Goal: Use online tool/utility: Utilize a website feature to perform a specific function

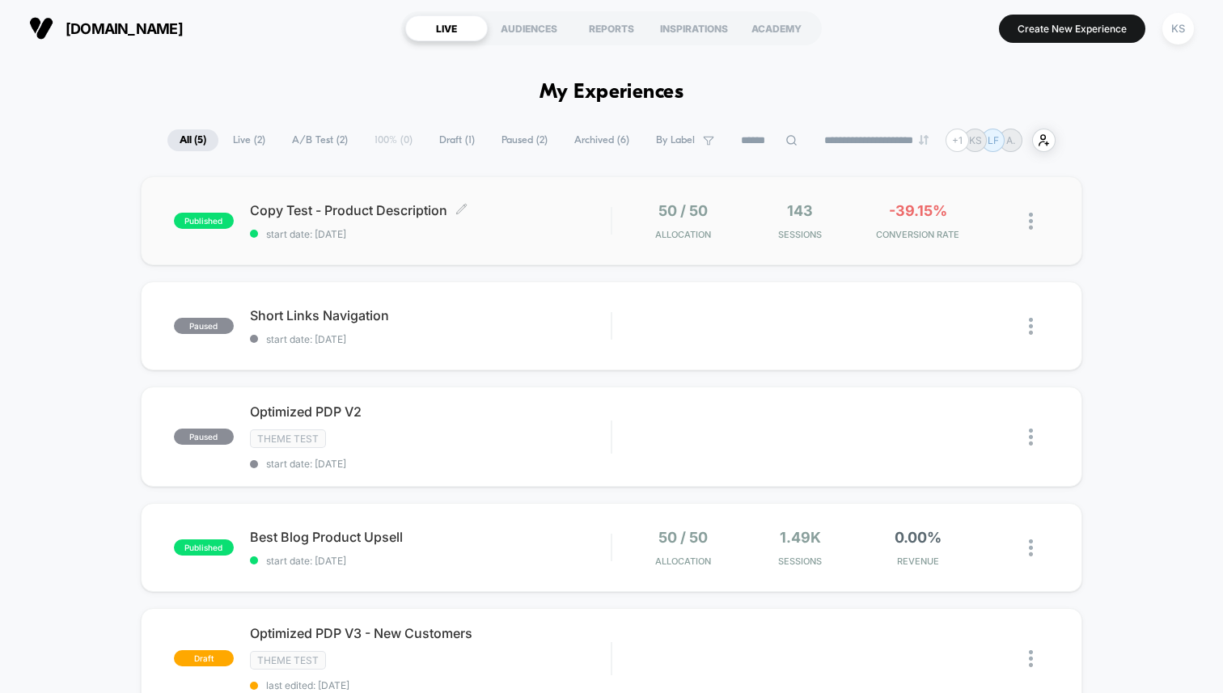
click at [488, 226] on div "Copy Test - Product Description Click to edit experience details Click to edit …" at bounding box center [430, 221] width 361 height 38
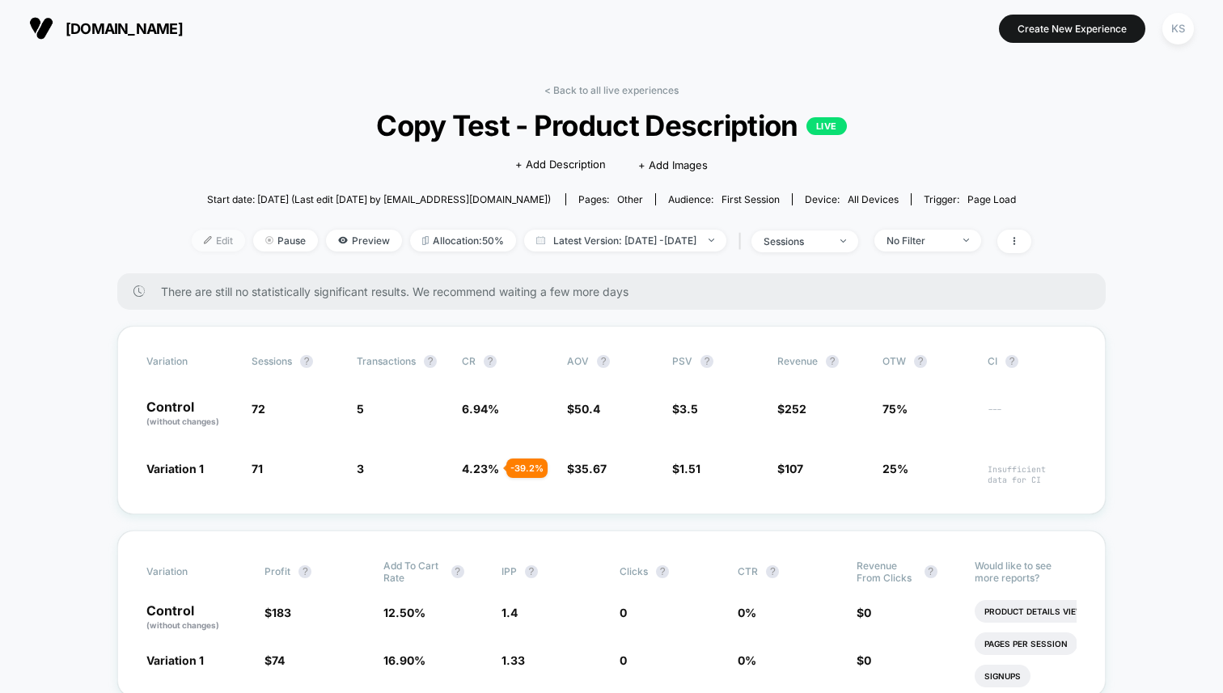
click at [192, 247] on span "Edit" at bounding box center [218, 241] width 53 height 22
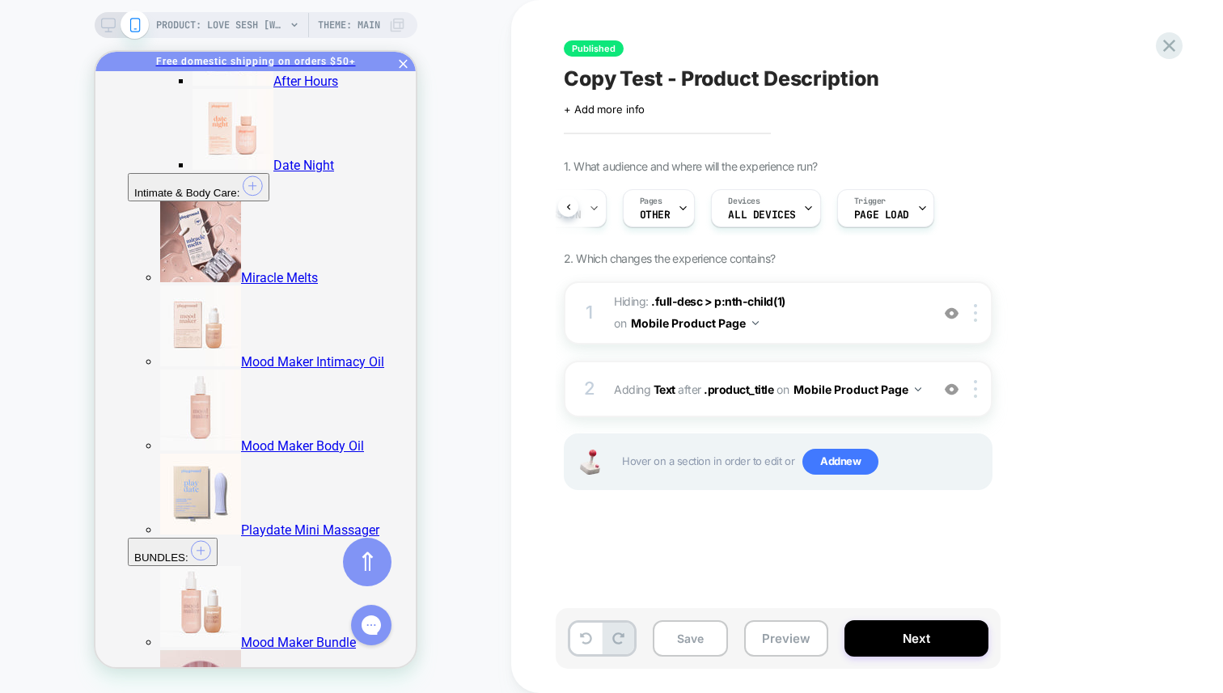
scroll to position [443, 0]
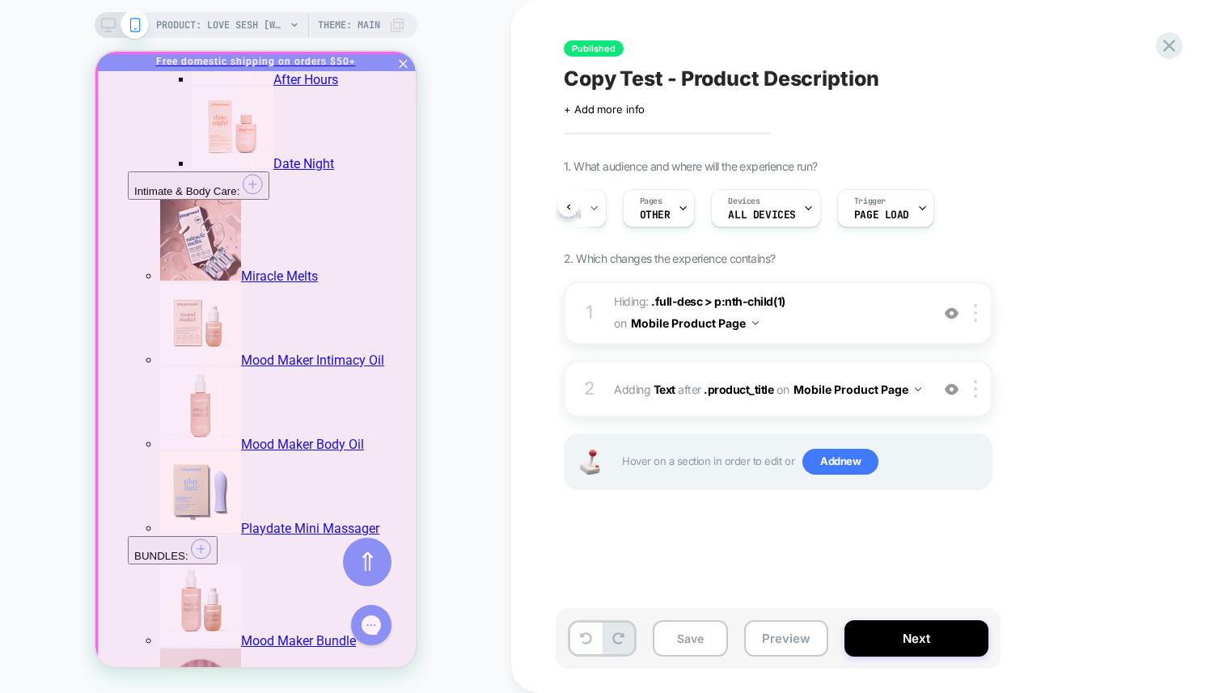
click at [394, 72] on div at bounding box center [257, 361] width 320 height 616
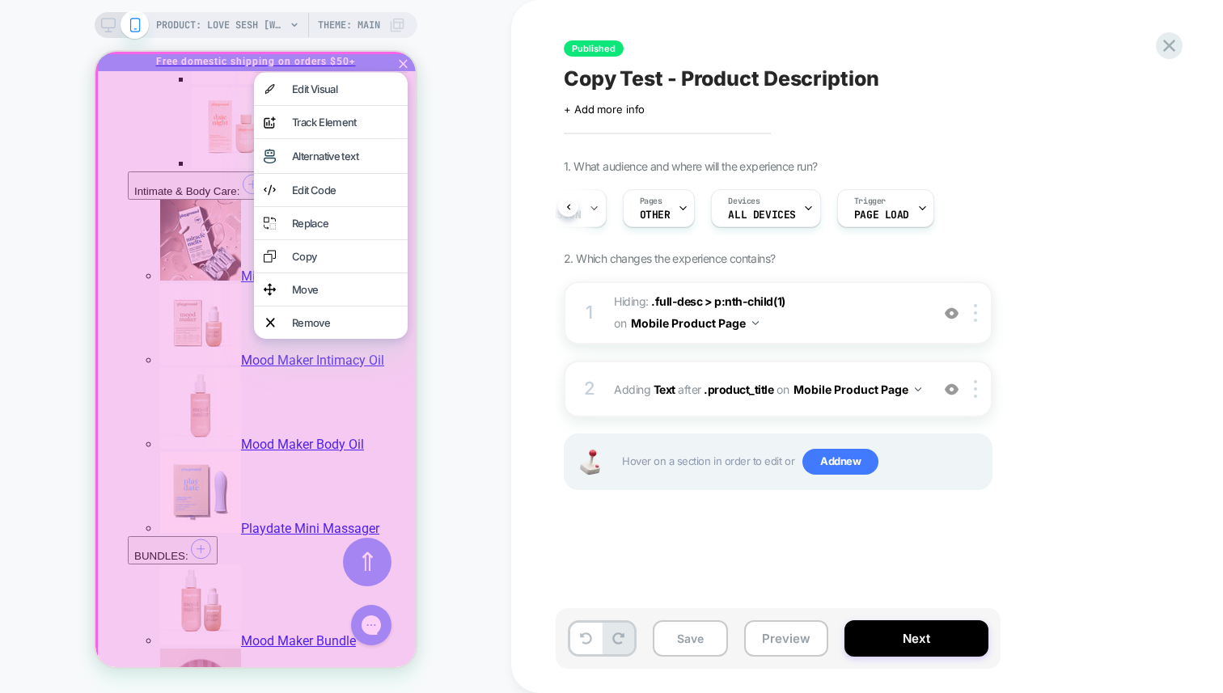
click at [400, 70] on div at bounding box center [257, 362] width 325 height 621
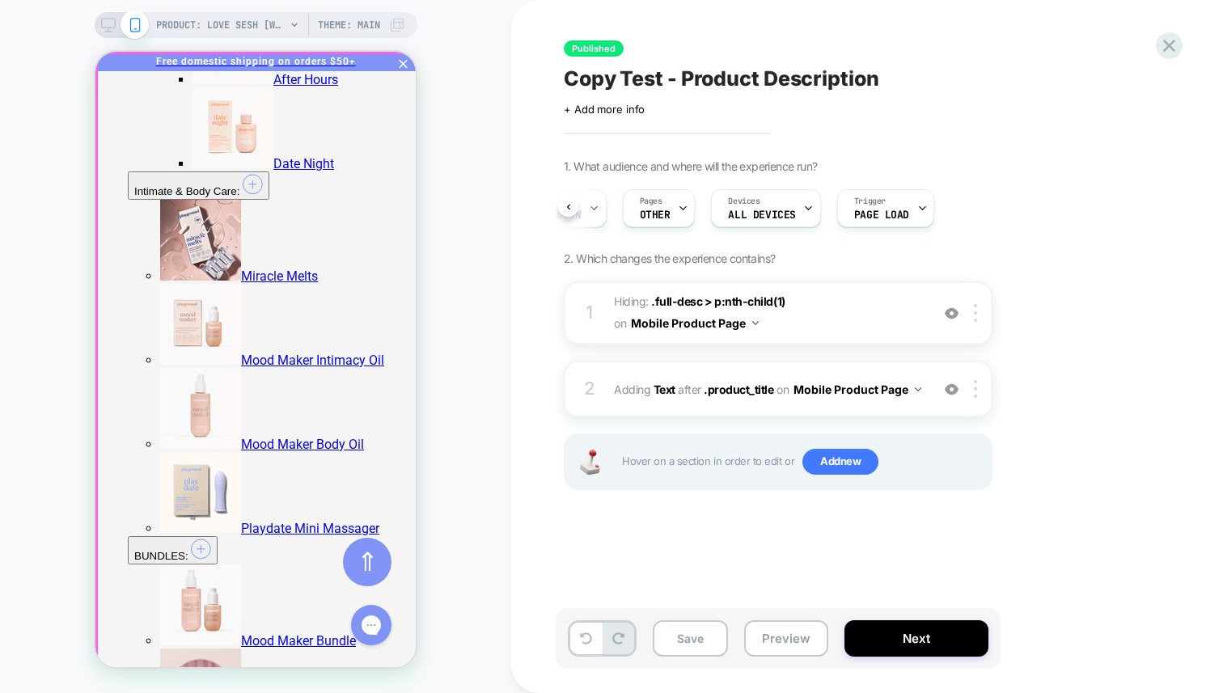
click at [400, 70] on div at bounding box center [257, 361] width 320 height 616
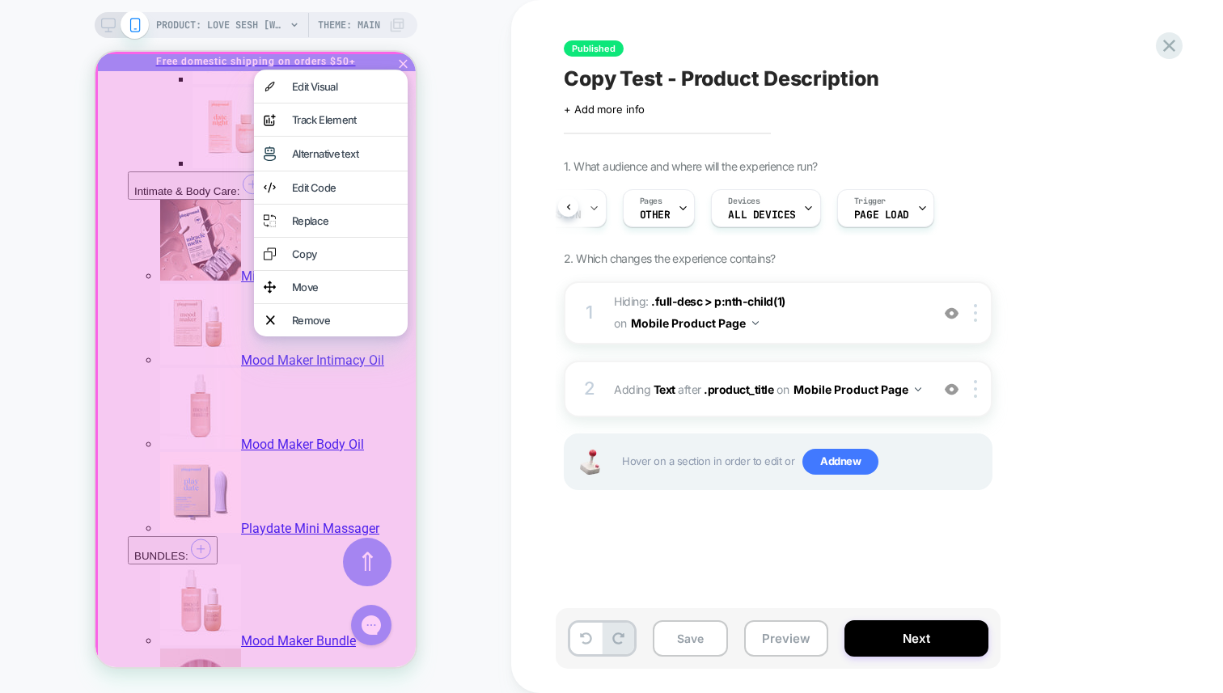
click at [400, 70] on div at bounding box center [331, 70] width 154 height 1
click at [390, 64] on div at bounding box center [257, 362] width 325 height 621
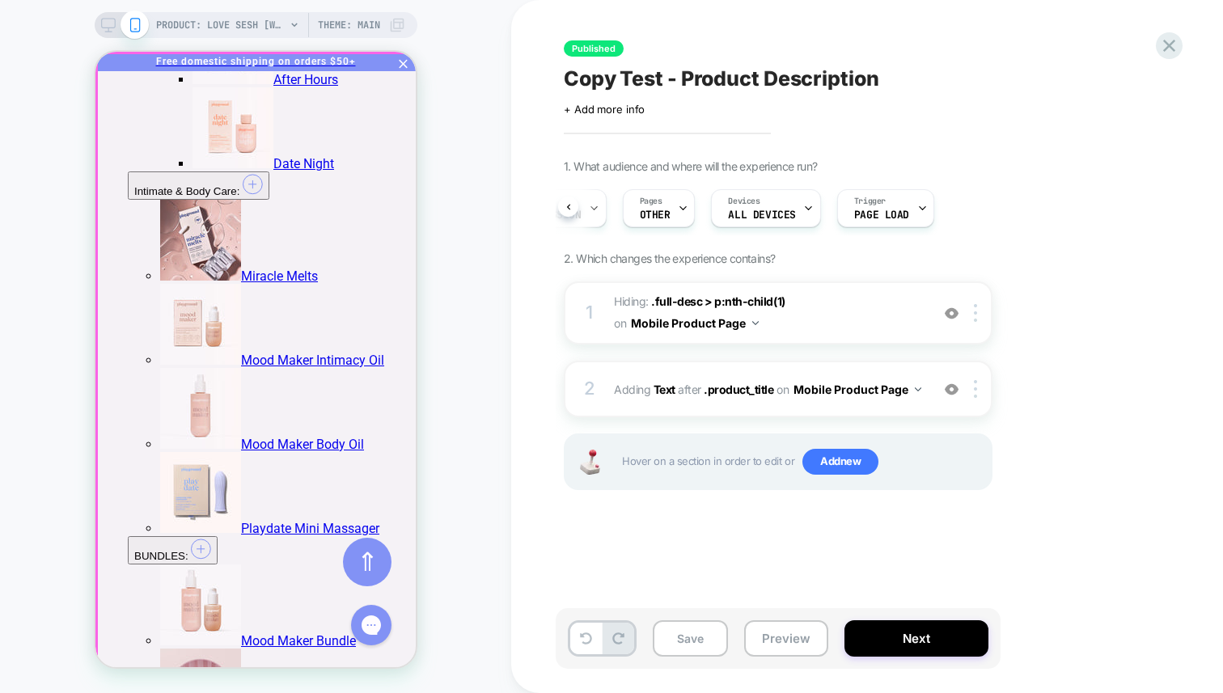
click at [400, 67] on div at bounding box center [257, 361] width 320 height 616
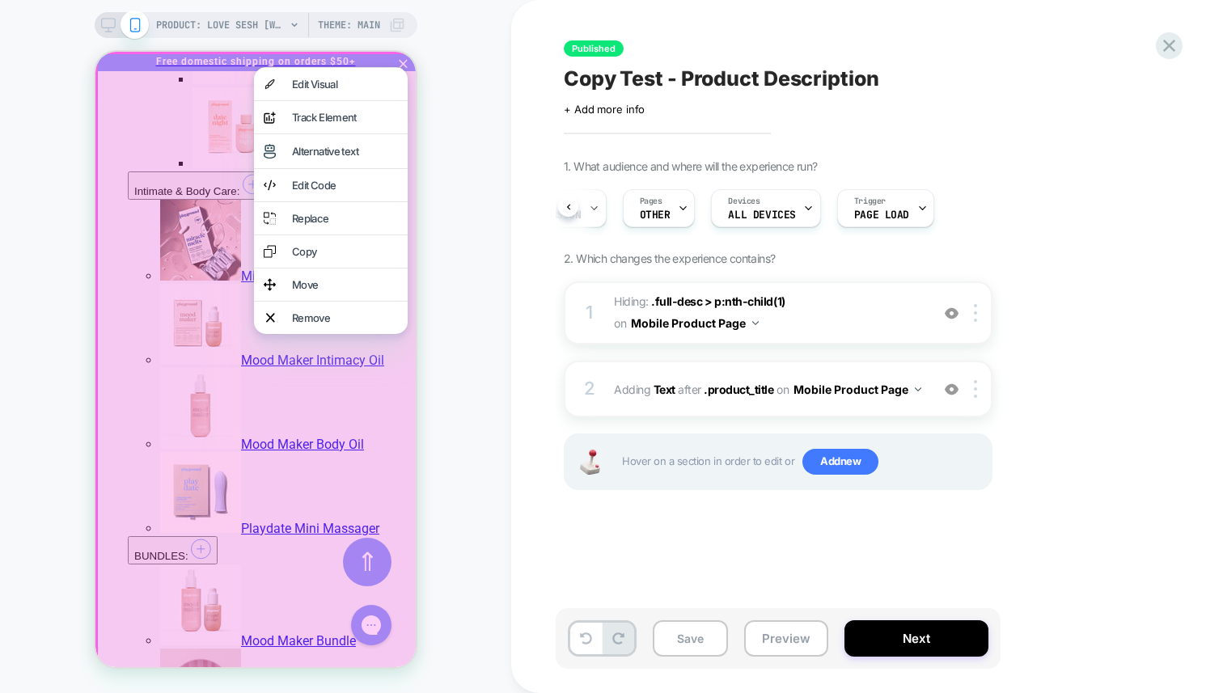
click at [400, 67] on div at bounding box center [331, 67] width 154 height 1
click at [329, 324] on div "Remove" at bounding box center [345, 317] width 106 height 13
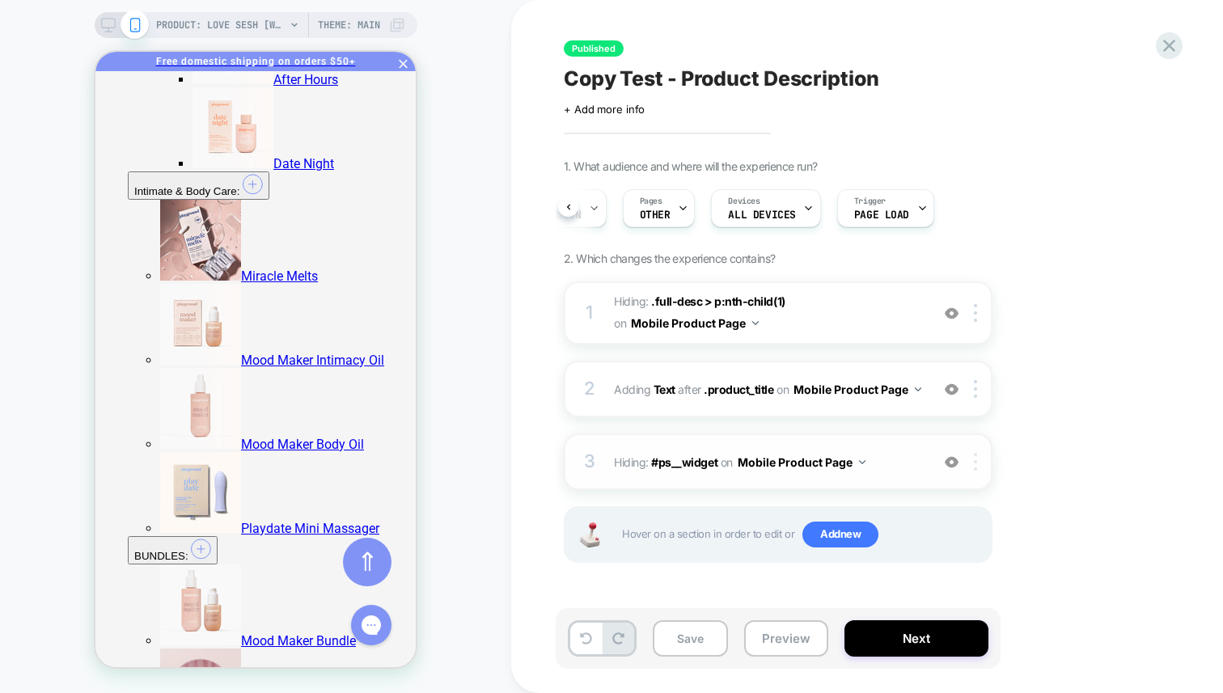
click at [972, 467] on div at bounding box center [978, 462] width 27 height 18
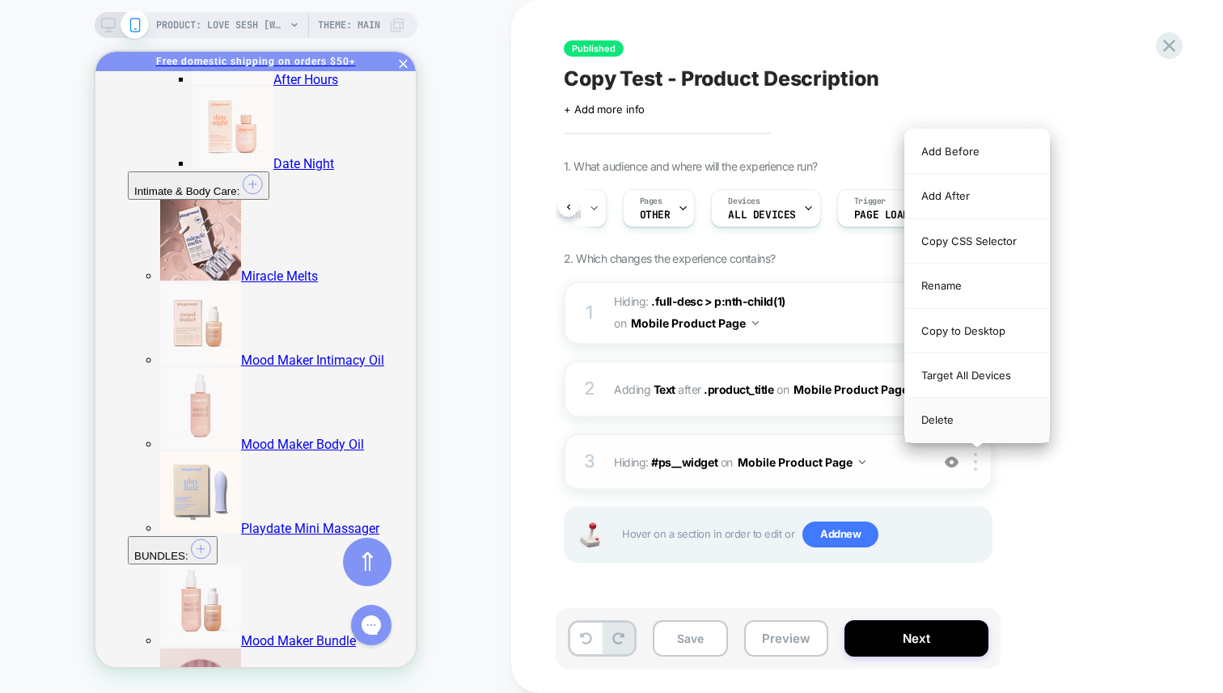
click at [976, 420] on div "Delete" at bounding box center [977, 420] width 144 height 44
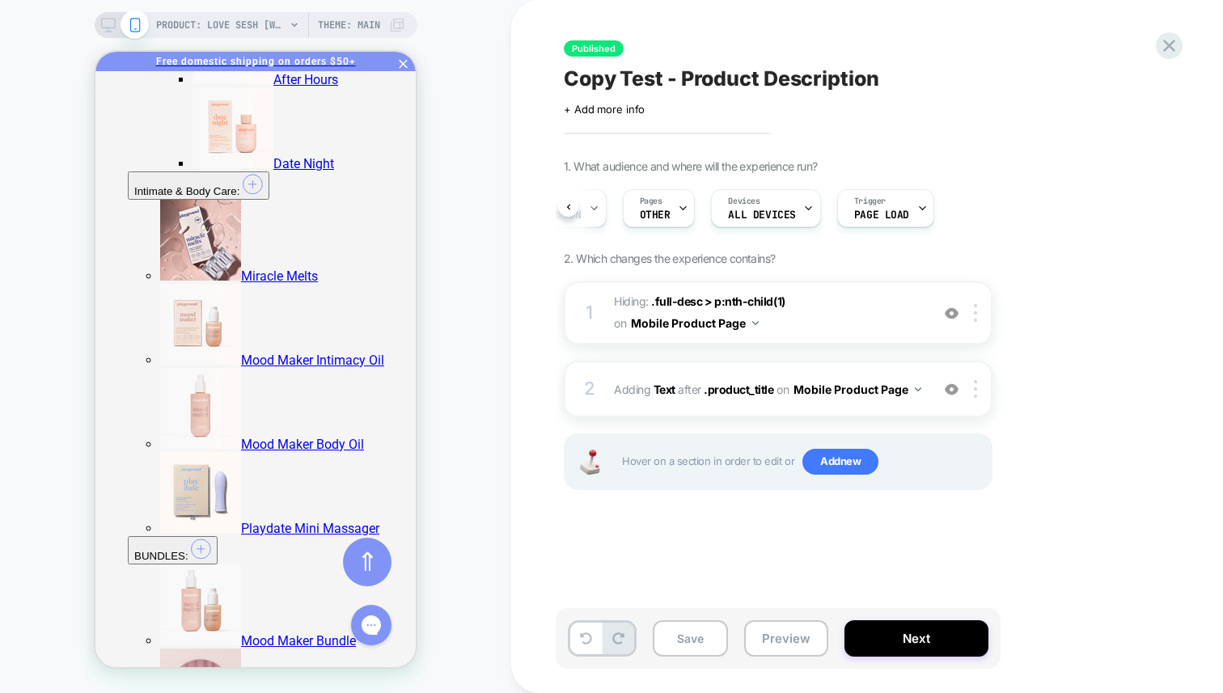
click at [444, 98] on div "PRODUCT: Love Sesh [water based personal lubricant for women] PRODUCT: Love Ses…" at bounding box center [255, 346] width 511 height 661
click at [103, 23] on icon at bounding box center [108, 25] width 15 height 15
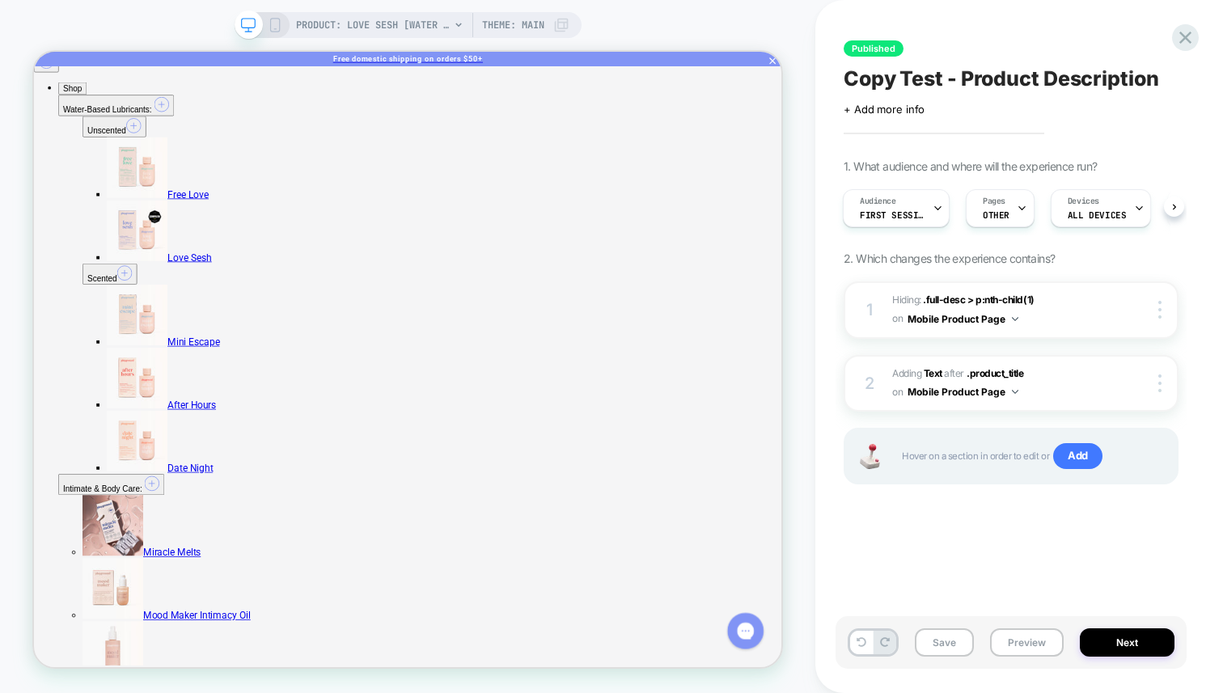
click at [273, 23] on icon at bounding box center [275, 25] width 15 height 15
